Goal: Check status

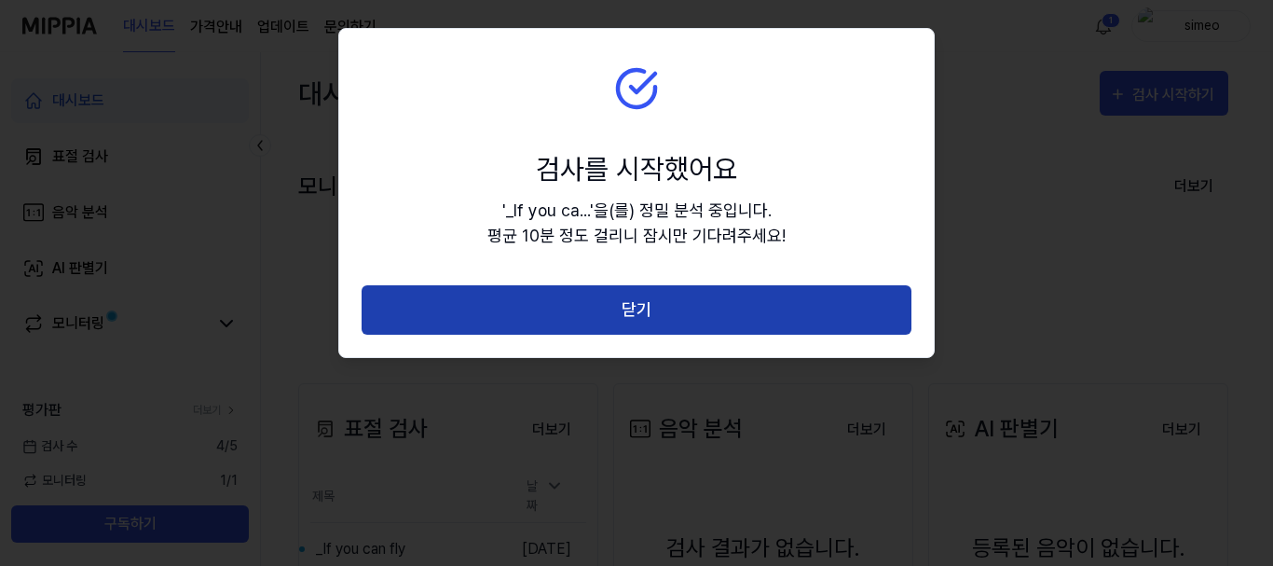
click at [634, 306] on button "닫기" at bounding box center [637, 309] width 550 height 49
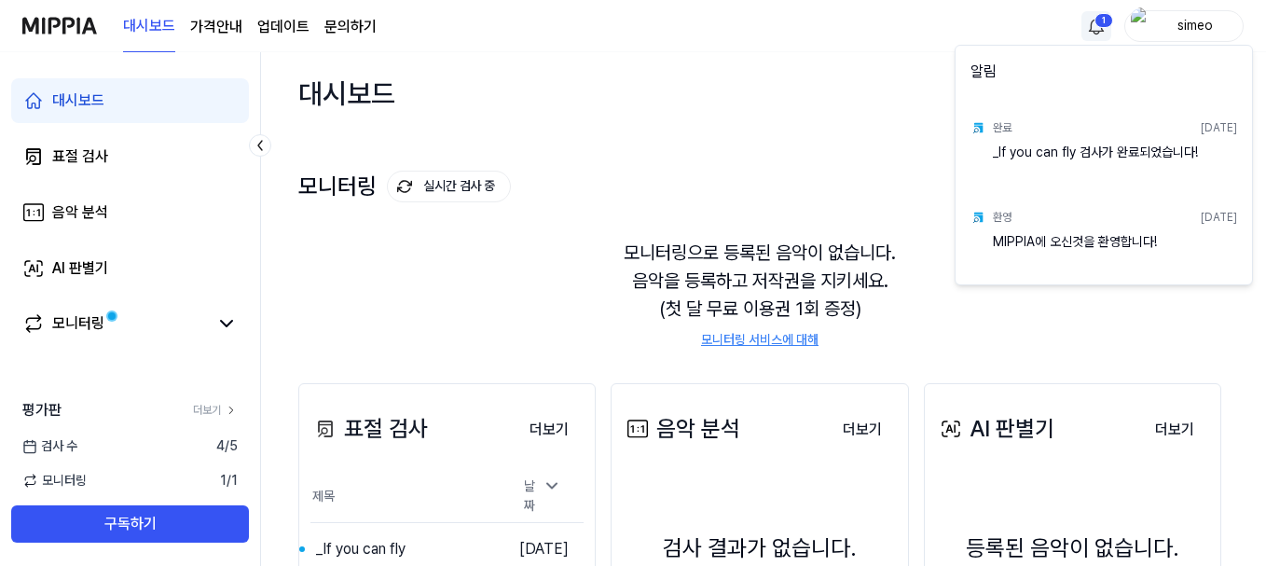
click at [1096, 21] on html "대시보드 가격안내 업데이트 문의하기 1 simeo 대시보드 표절 검사 음악 분석 AI 판별기 모니터링 평가판 더보기 검사 [DATE] 모니터링…" at bounding box center [633, 283] width 1266 height 566
click at [1085, 156] on div "_If you can fly 검사가 완료되었습니다!" at bounding box center [1115, 161] width 244 height 37
click at [995, 126] on div "완료" at bounding box center [1002, 127] width 19 height 17
click at [974, 126] on img at bounding box center [977, 127] width 15 height 15
click at [999, 149] on div "_If you can fly 검사가 완료되었습니다!" at bounding box center [1115, 161] width 244 height 37
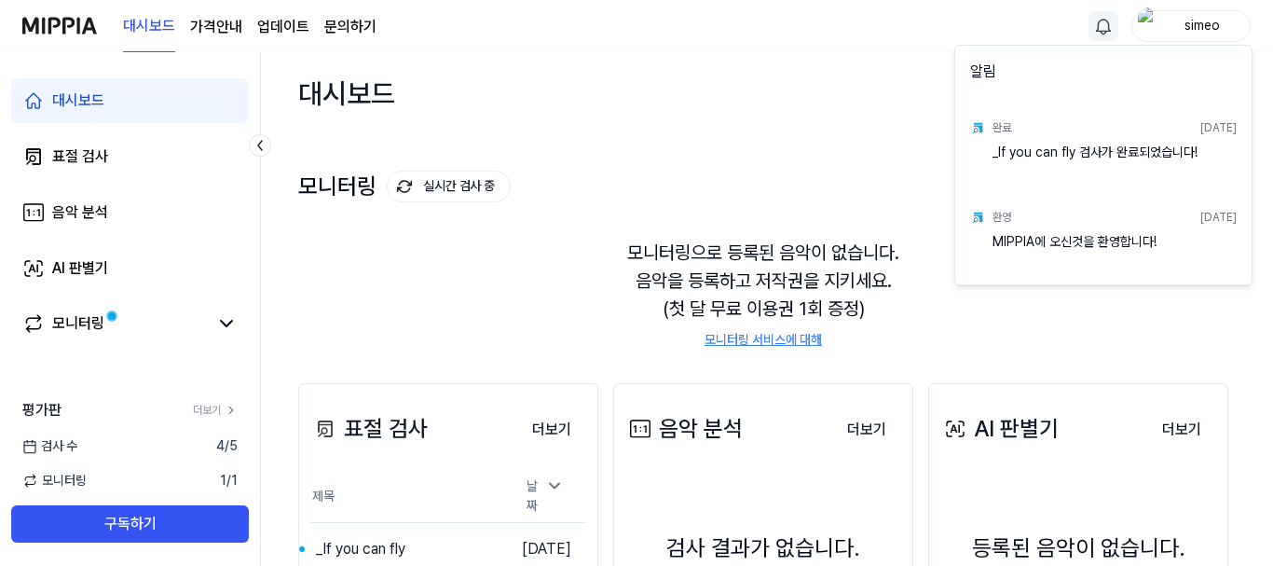
click at [1071, 153] on div "_If you can fly 검사가 완료되었습니다!" at bounding box center [1115, 161] width 244 height 37
drag, startPoint x: 1161, startPoint y: 145, endPoint x: 1175, endPoint y: 145, distance: 14.0
click at [1170, 145] on div "_If you can fly 검사가 완료되었습니다!" at bounding box center [1115, 161] width 244 height 37
click at [1210, 139] on div "완료 [DATE]" at bounding box center [1115, 128] width 244 height 30
click at [1166, 152] on div "_If you can fly 검사가 완료되었습니다!" at bounding box center [1115, 161] width 244 height 37
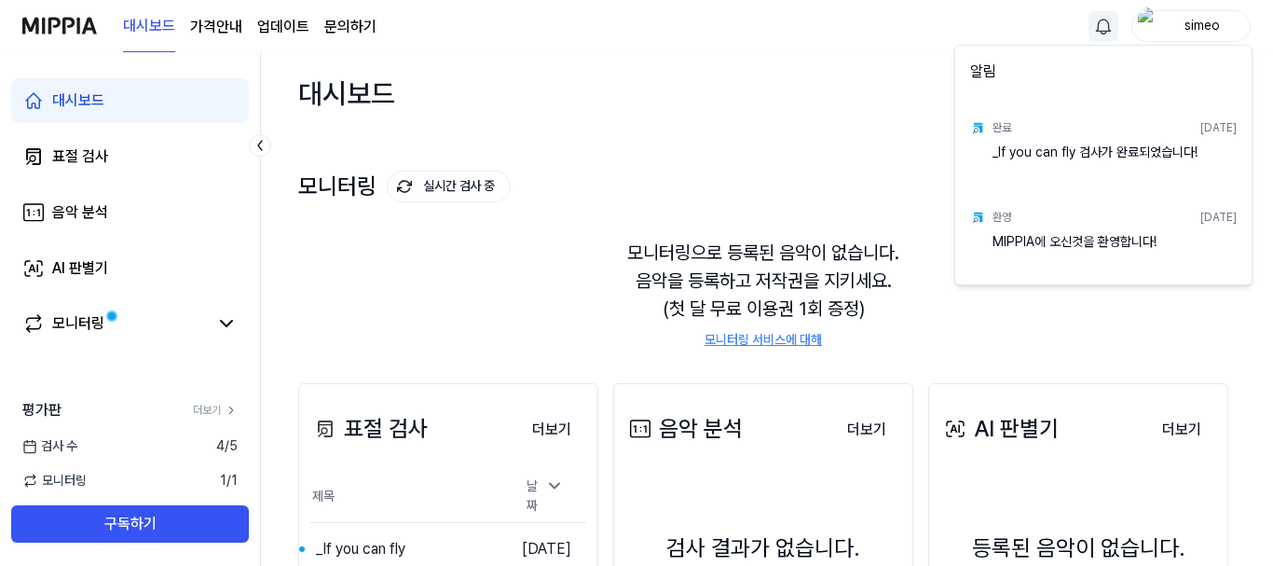
click at [472, 327] on html "대시보드 가격안내 업데이트 문의하기 simeo 대시보드 표절 검사 음악 분석 AI 판별기 모니터링 평가판 더보기 검사 [DATE] 모니터링 1…" at bounding box center [636, 283] width 1273 height 566
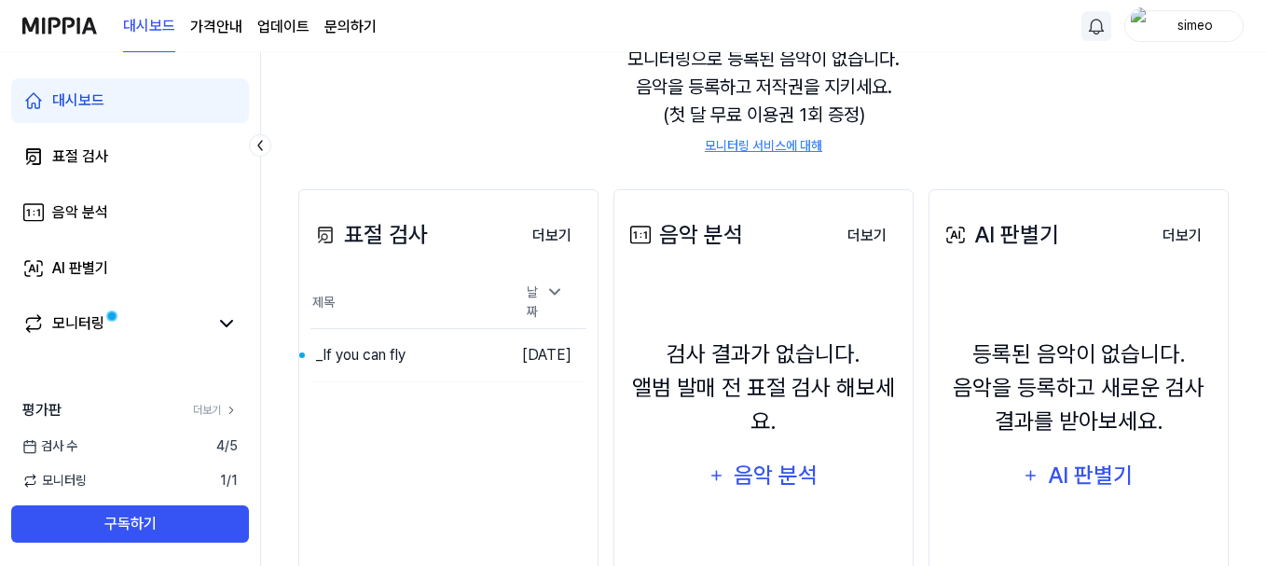
scroll to position [280, 0]
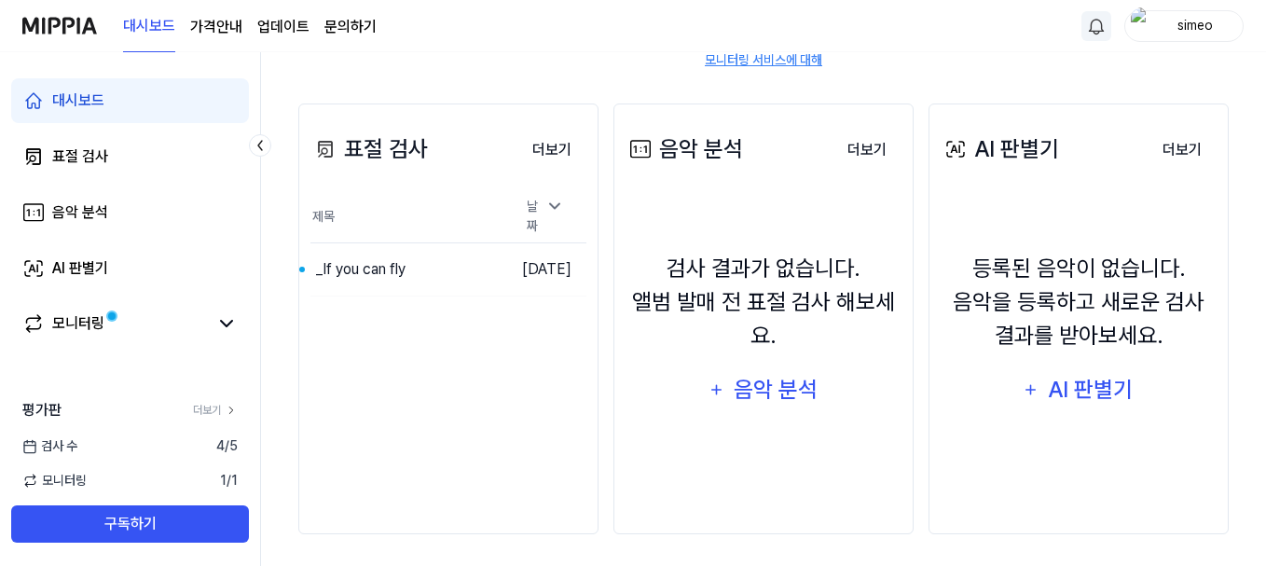
click at [631, 431] on div "검사 결과가 없습니다. 앨범 발매 전 표절 검사 해보세요. 음악 분석" at bounding box center [763, 331] width 276 height 253
click at [550, 209] on icon at bounding box center [554, 206] width 9 height 5
click at [550, 217] on icon at bounding box center [554, 226] width 19 height 19
click at [437, 265] on button "이동하기" at bounding box center [470, 269] width 67 height 30
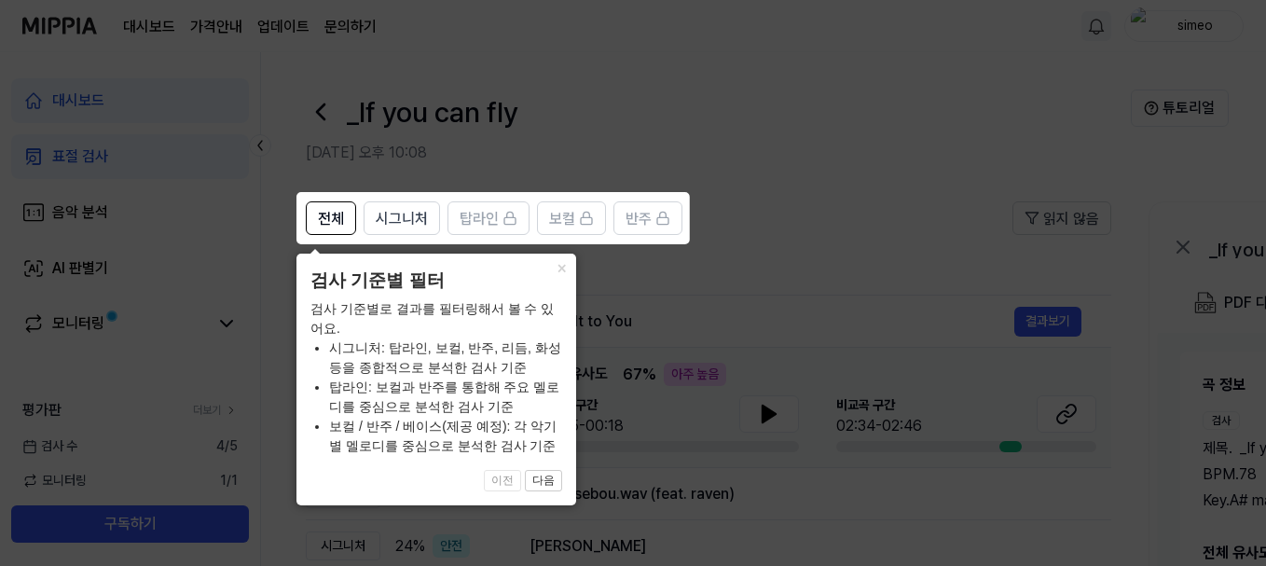
click at [807, 140] on icon at bounding box center [636, 283] width 1273 height 566
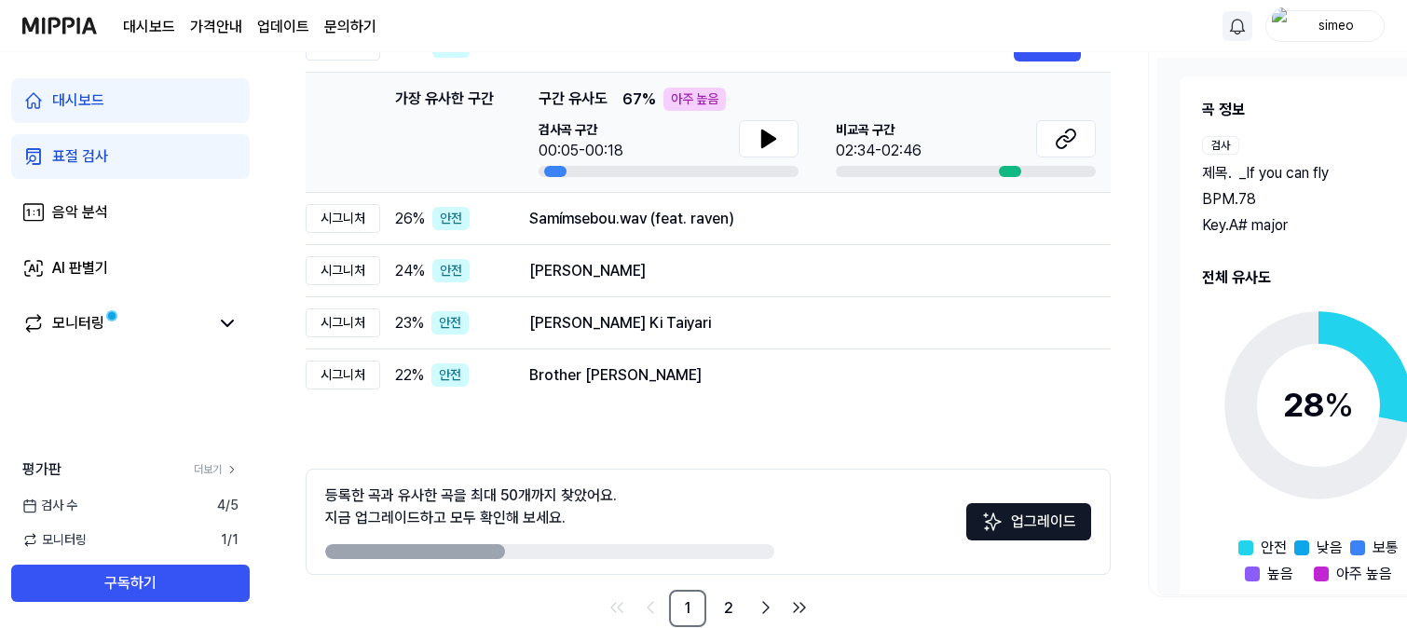
scroll to position [310, 0]
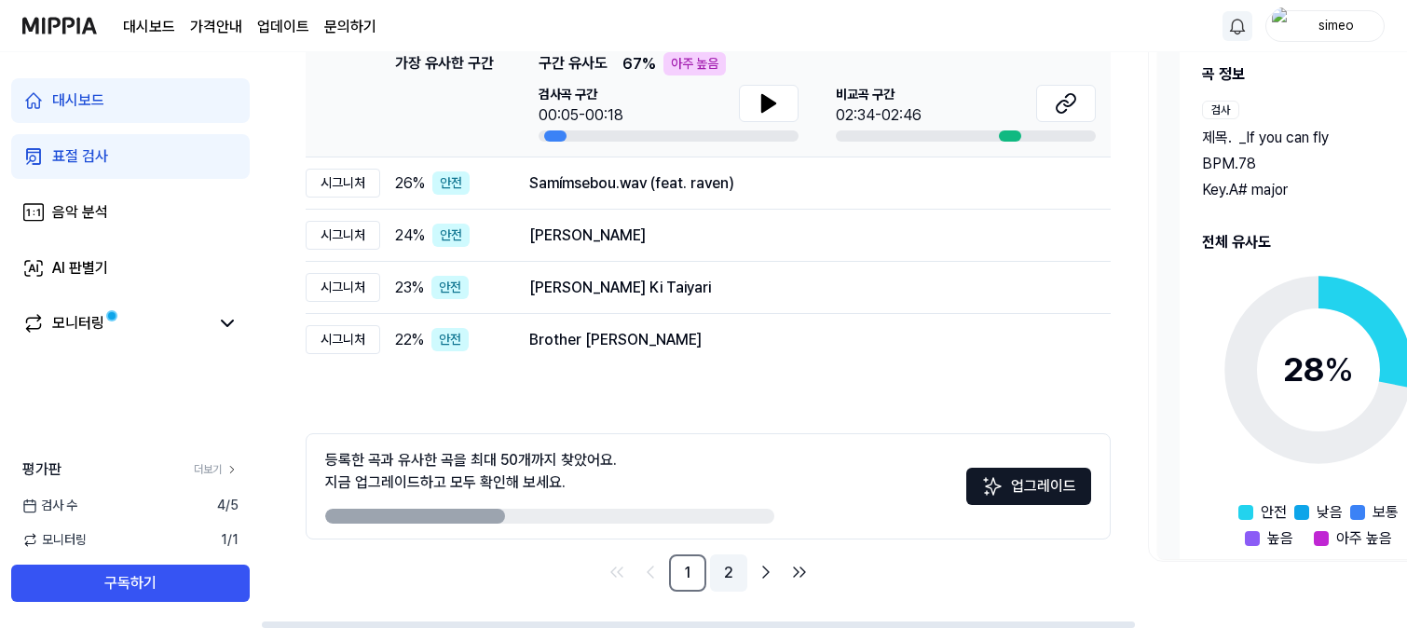
click at [725, 565] on link "2" at bounding box center [728, 572] width 37 height 37
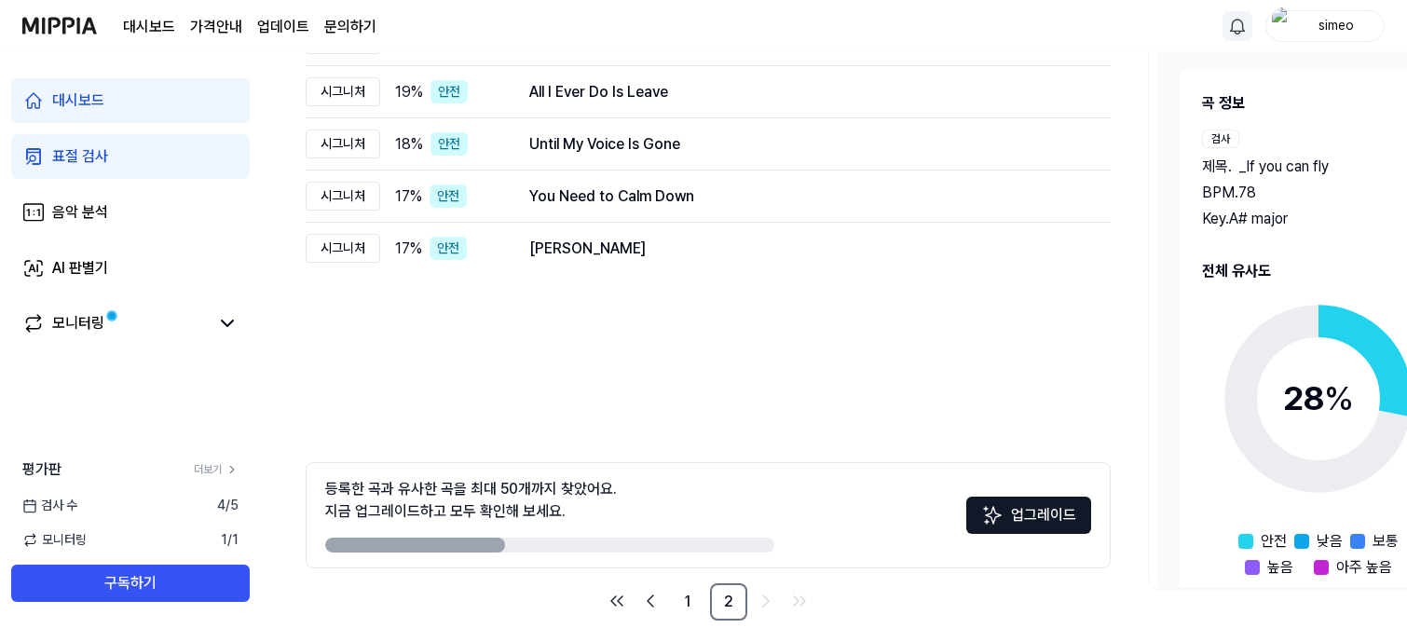
scroll to position [310, 0]
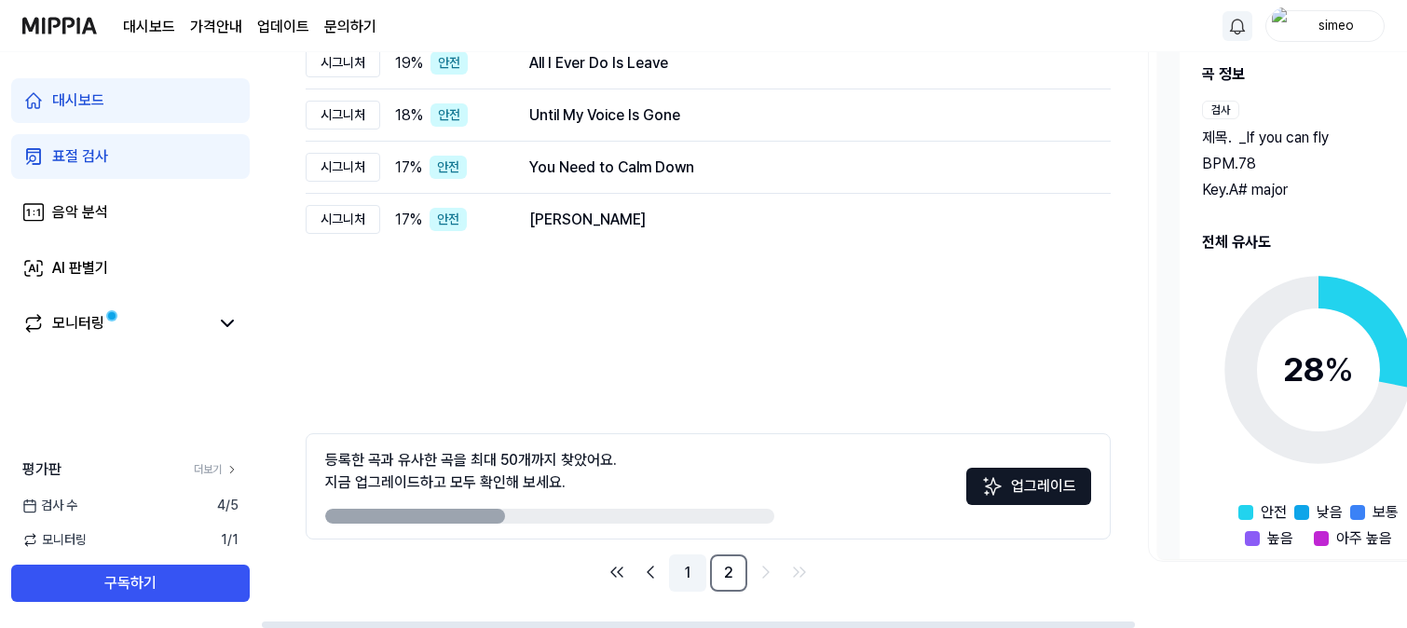
click at [687, 565] on link "1" at bounding box center [687, 572] width 37 height 37
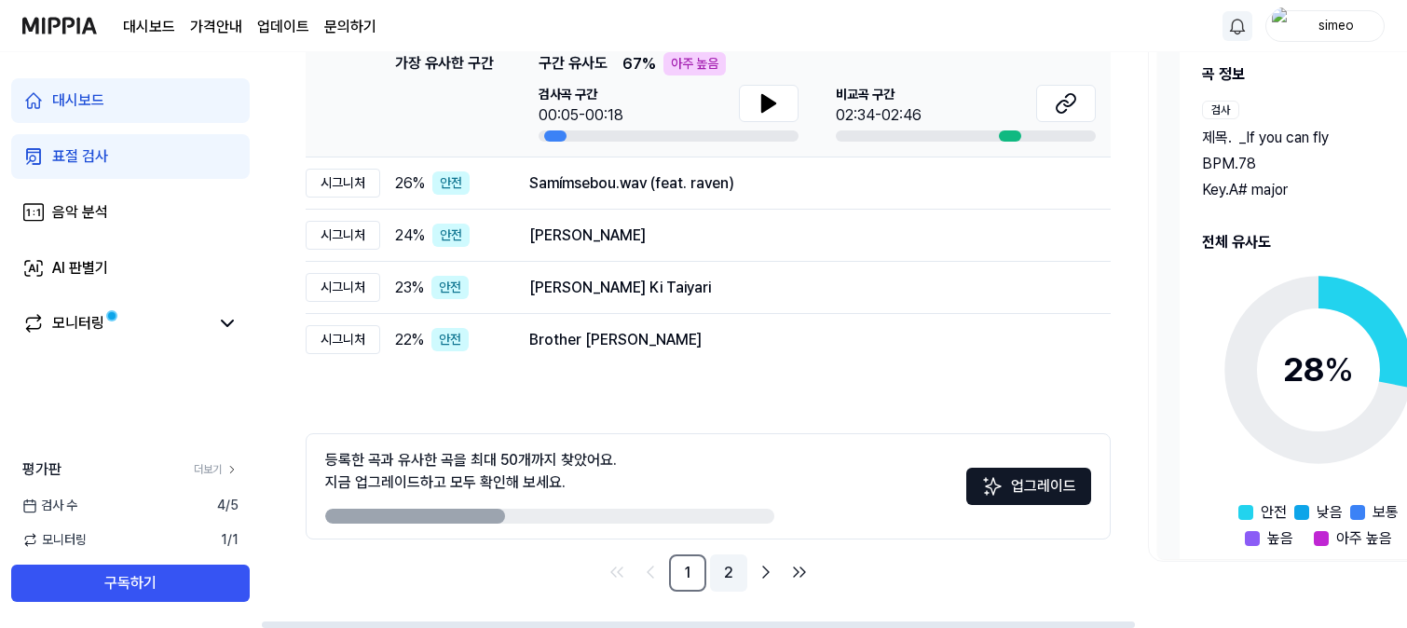
click at [729, 565] on link "2" at bounding box center [728, 572] width 37 height 37
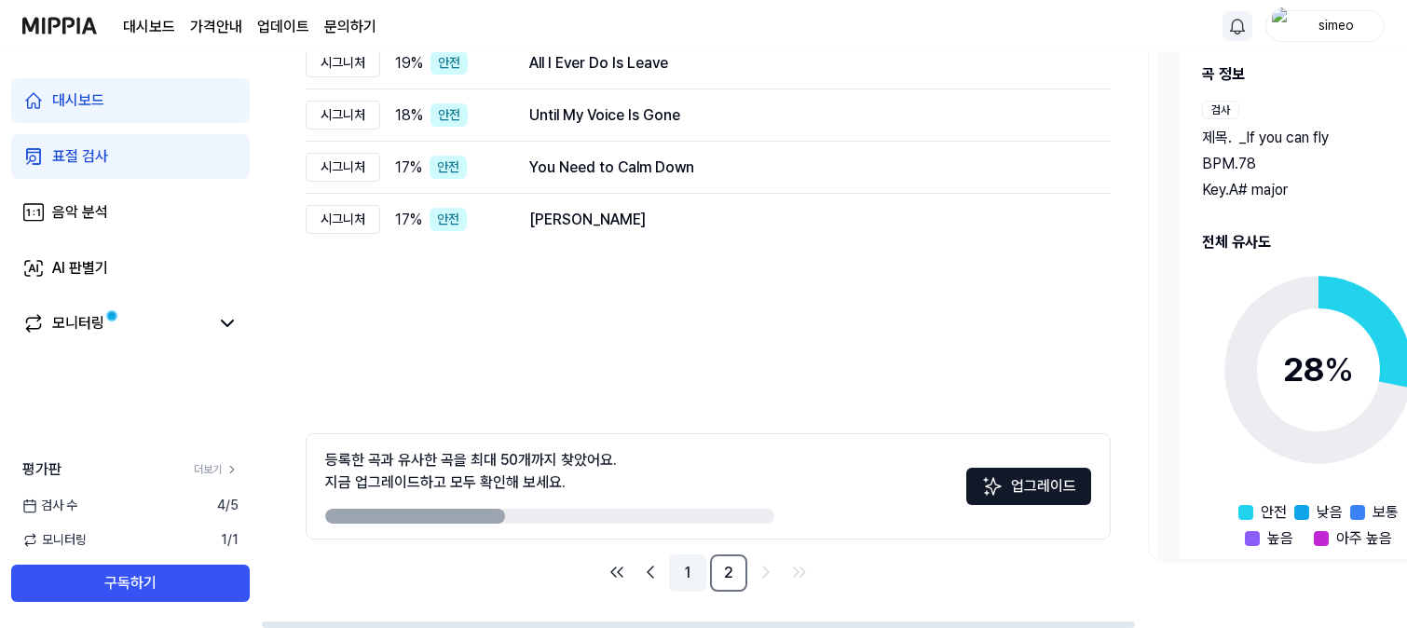
click at [691, 565] on link "1" at bounding box center [687, 572] width 37 height 37
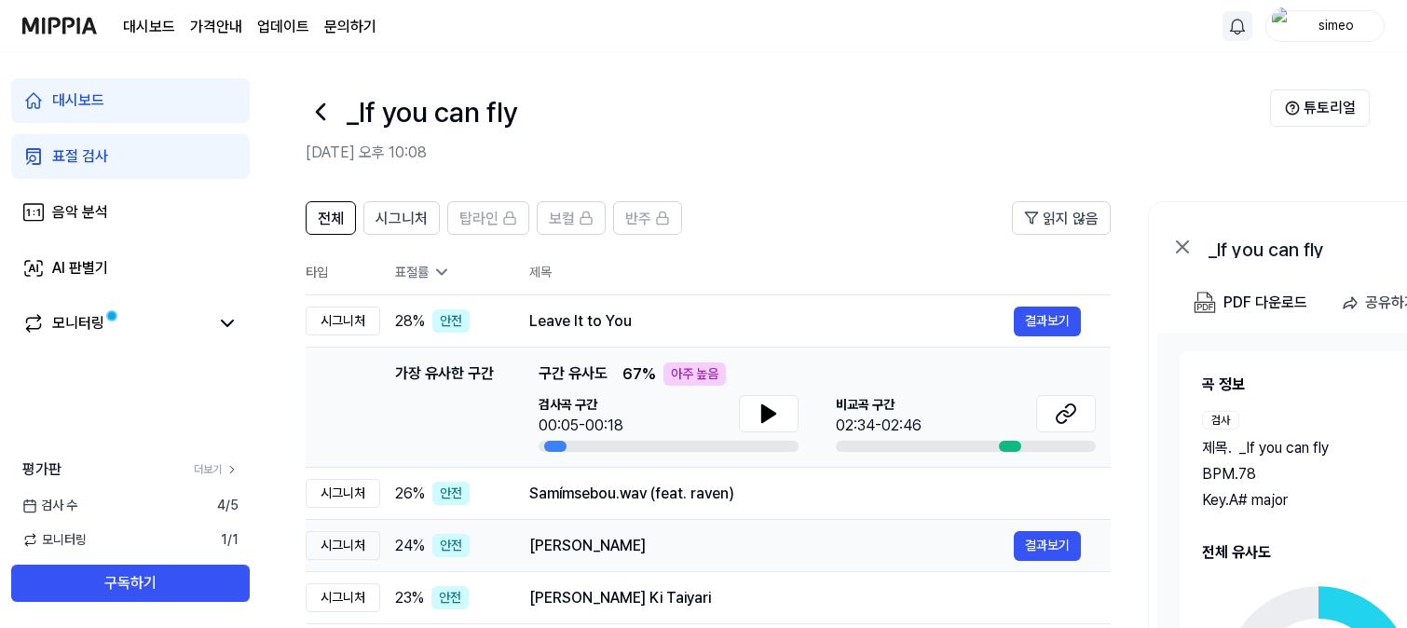
scroll to position [103, 0]
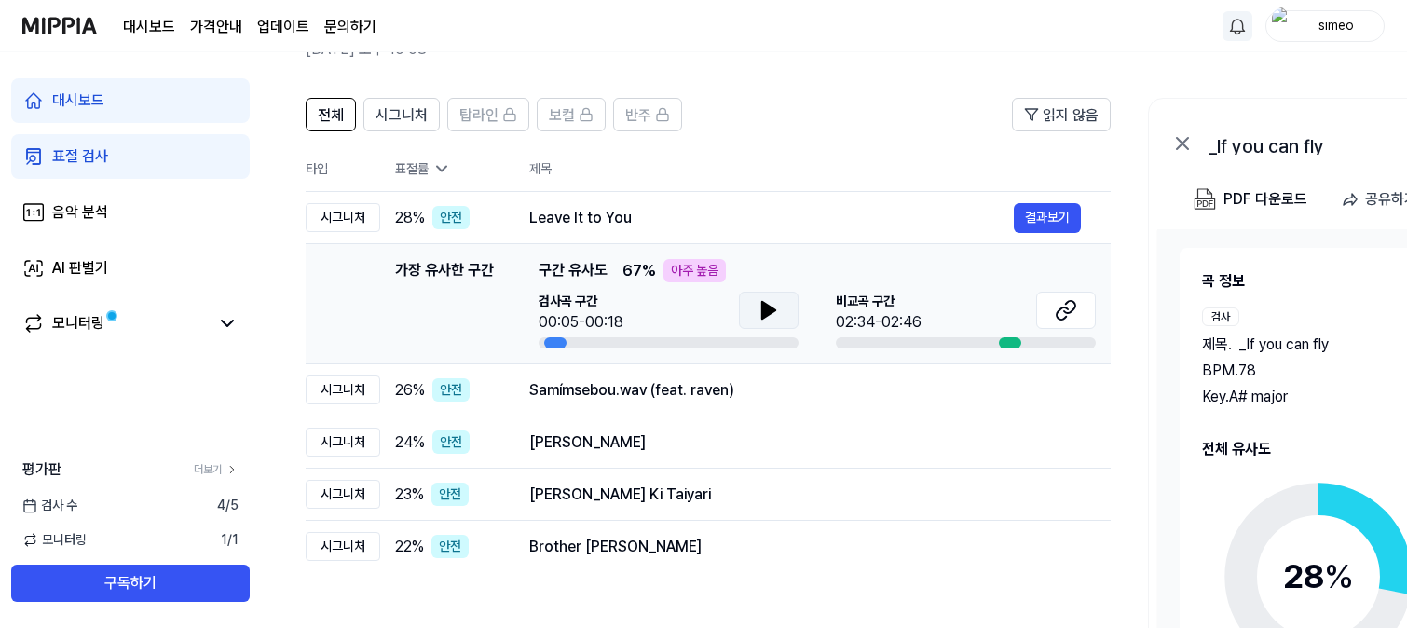
click at [767, 308] on icon at bounding box center [768, 310] width 13 height 17
click at [1010, 341] on div at bounding box center [1010, 342] width 22 height 11
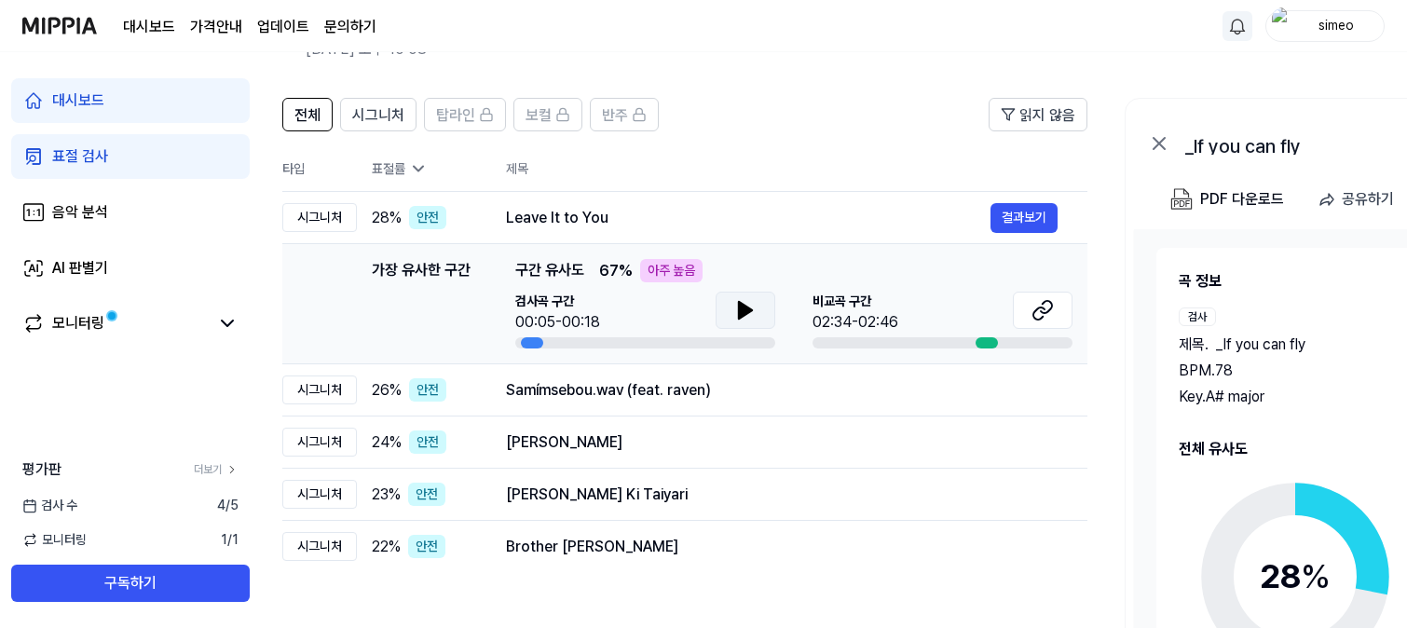
drag, startPoint x: 1008, startPoint y: 341, endPoint x: 985, endPoint y: 346, distance: 23.8
click at [985, 346] on div at bounding box center [987, 342] width 22 height 11
click at [985, 340] on div at bounding box center [987, 342] width 22 height 11
click at [1042, 309] on icon at bounding box center [1043, 310] width 22 height 22
click at [736, 305] on icon at bounding box center [745, 310] width 22 height 22
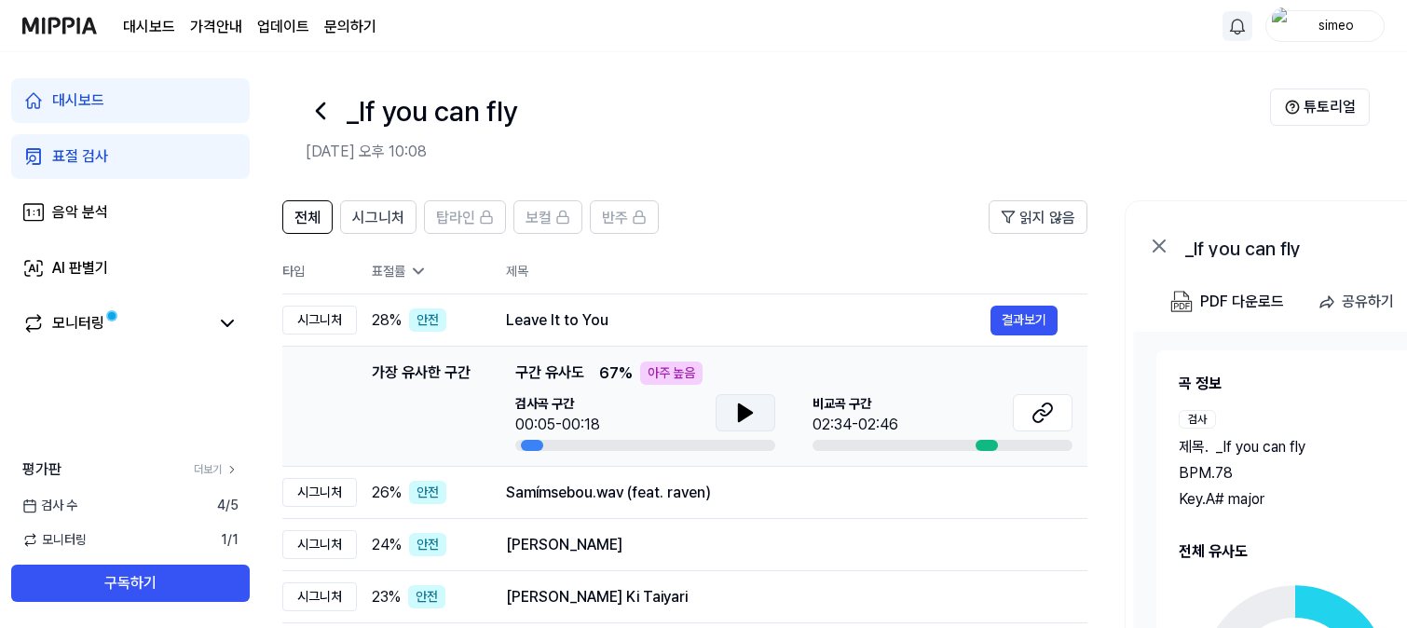
scroll to position [0, 0]
